Goal: Transaction & Acquisition: Obtain resource

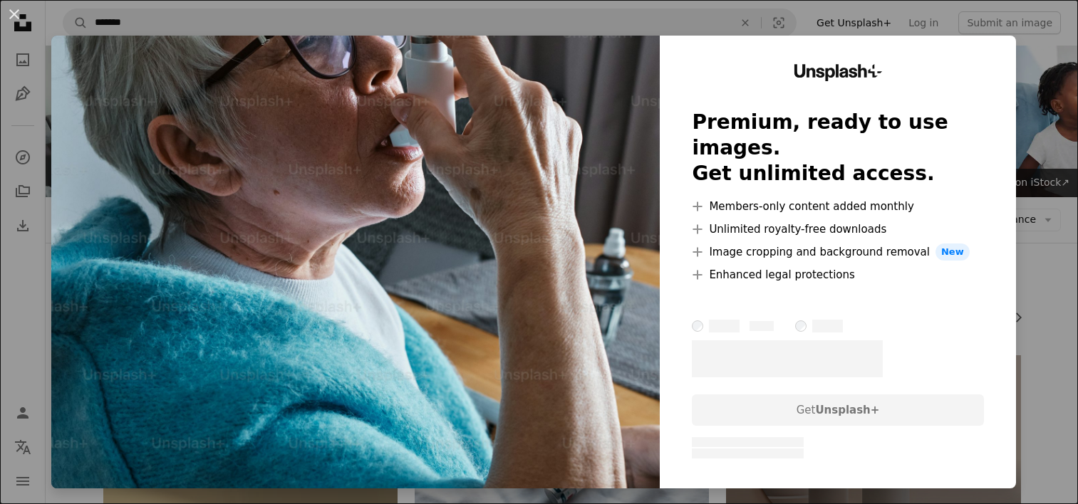
scroll to position [1709, 0]
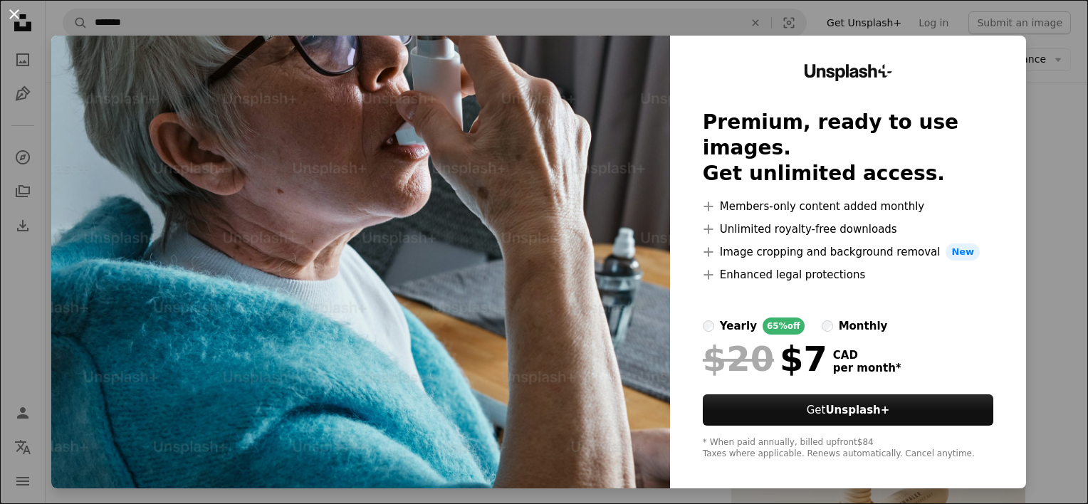
click at [14, 14] on button "An X shape" at bounding box center [14, 14] width 17 height 17
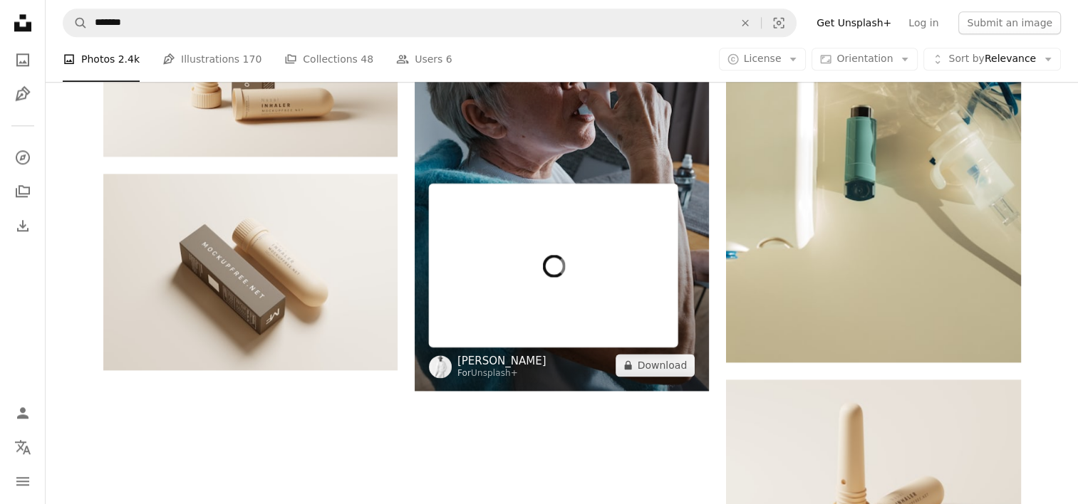
click at [489, 364] on link "[PERSON_NAME]" at bounding box center [501, 361] width 89 height 14
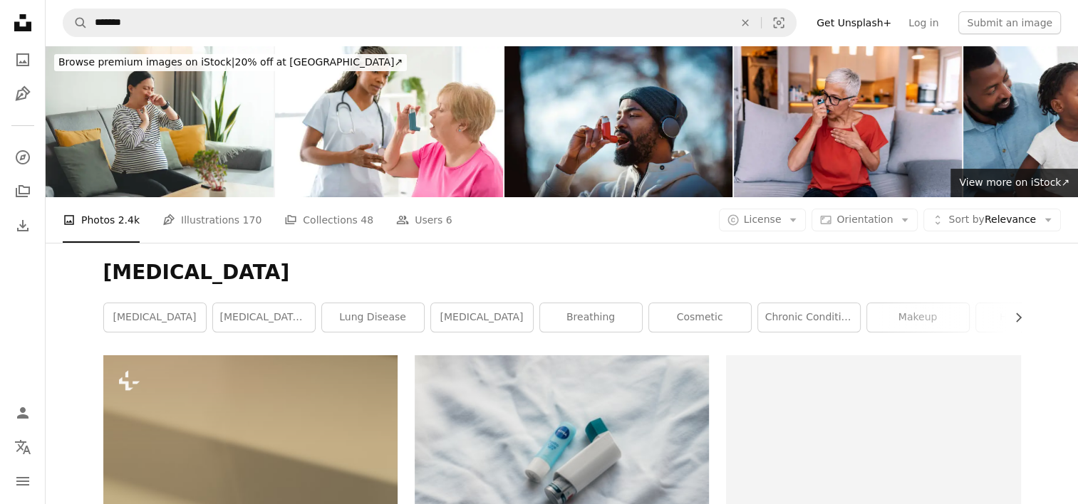
scroll to position [1709, 0]
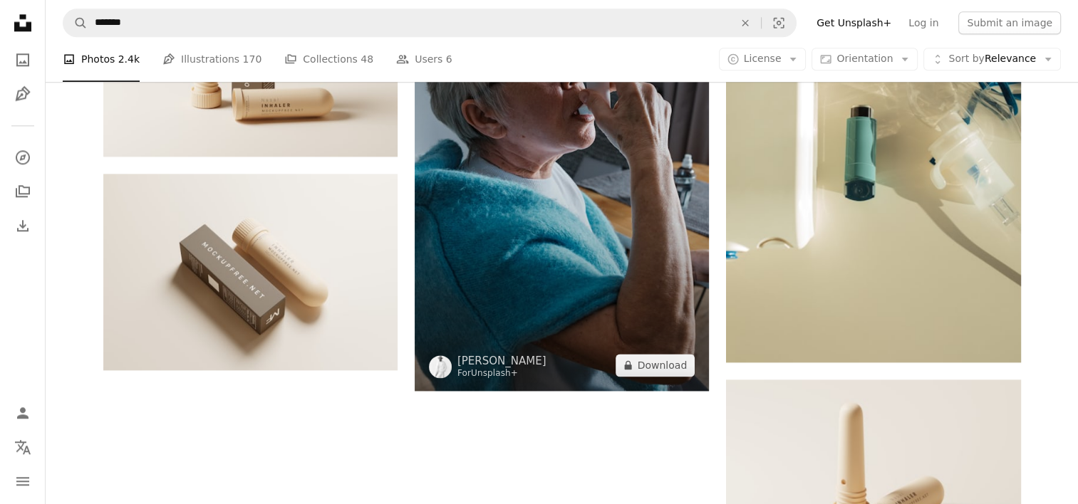
click at [487, 375] on link "Unsplash+" at bounding box center [494, 373] width 47 height 10
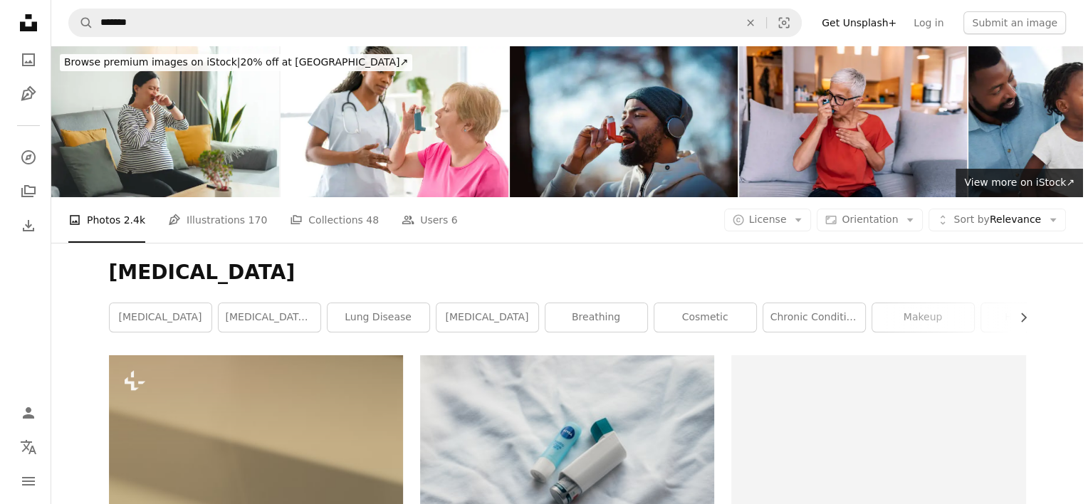
scroll to position [1709, 0]
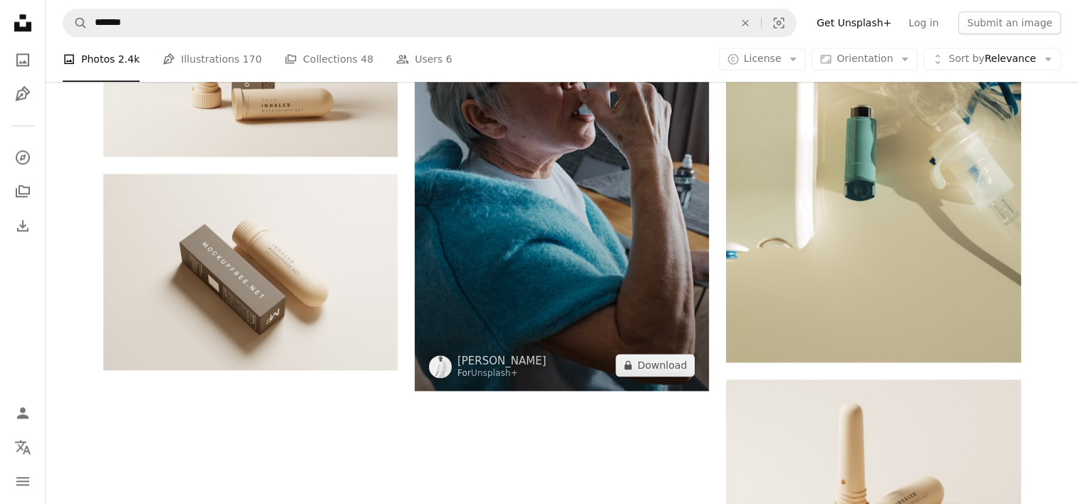
drag, startPoint x: 567, startPoint y: 284, endPoint x: 508, endPoint y: 299, distance: 60.3
click at [508, 299] on img at bounding box center [561, 170] width 294 height 442
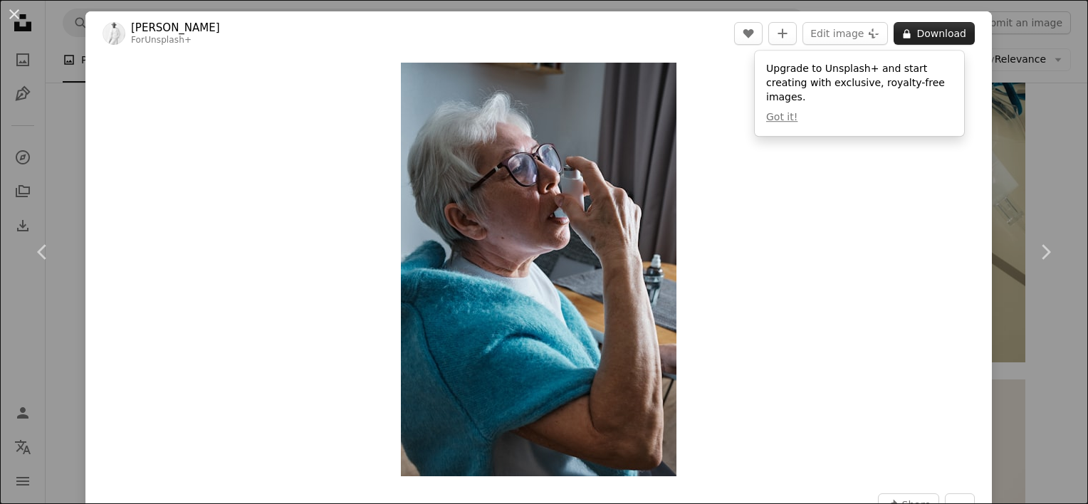
click at [929, 33] on button "A lock Download" at bounding box center [934, 33] width 81 height 23
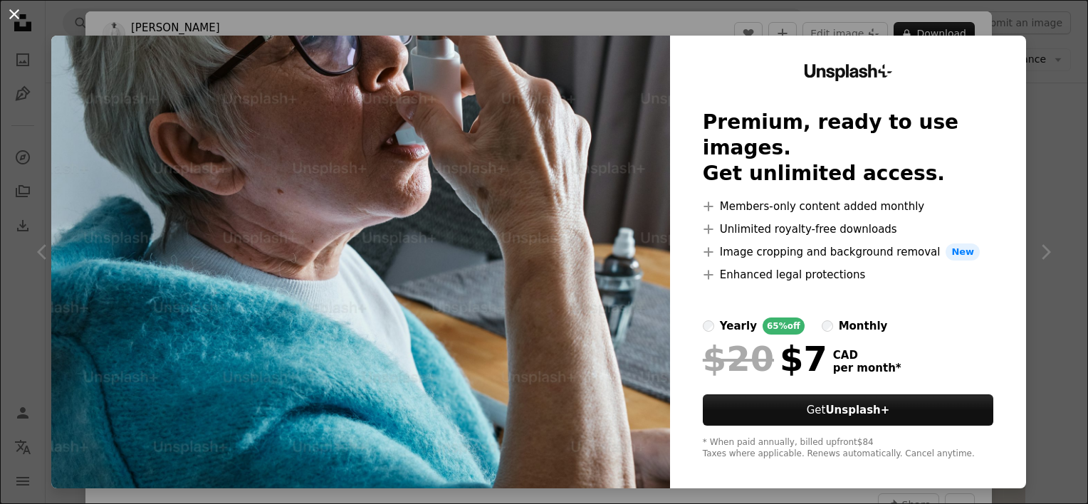
click at [16, 14] on button "An X shape" at bounding box center [14, 14] width 17 height 17
